Goal: Find specific page/section: Find specific page/section

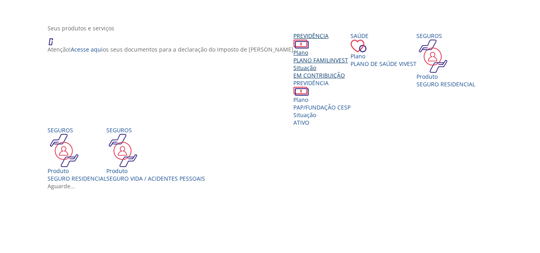
scroll to position [142, 0]
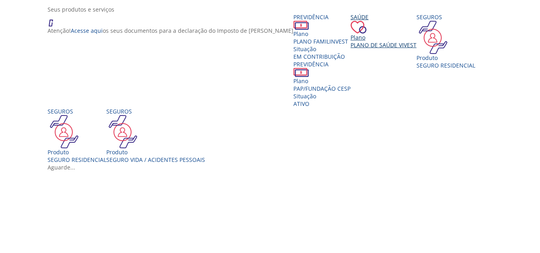
click at [351, 49] on span "Plano de Saúde VIVEST" at bounding box center [384, 45] width 66 height 8
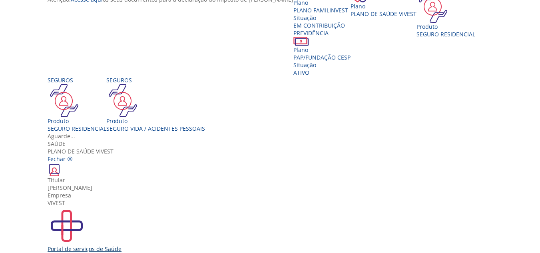
scroll to position [222, 0]
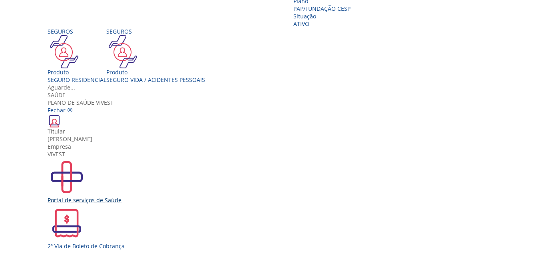
click at [86, 158] on img "Vivest" at bounding box center [67, 177] width 38 height 38
click at [155, 196] on div "Portal de serviços de Saúde" at bounding box center [273, 200] width 451 height 8
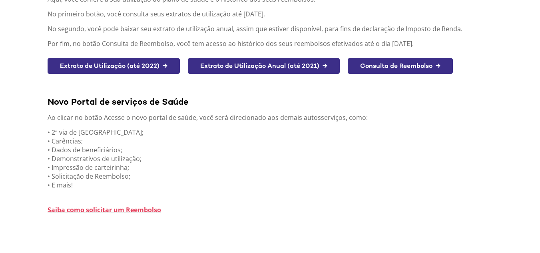
scroll to position [142, 0]
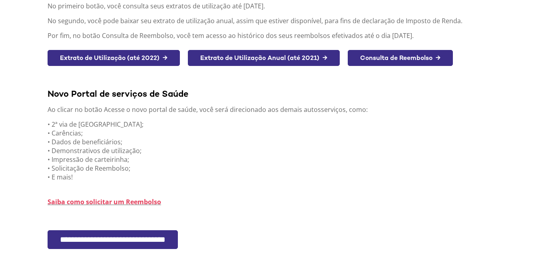
click at [139, 240] on input "**********" at bounding box center [113, 239] width 130 height 19
